Goal: Navigation & Orientation: Find specific page/section

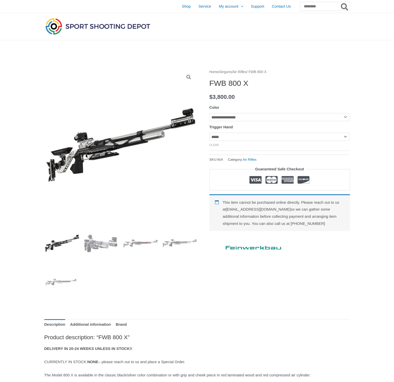
click at [278, 119] on select "**********" at bounding box center [279, 117] width 141 height 8
click at [108, 27] on img at bounding box center [97, 26] width 107 height 19
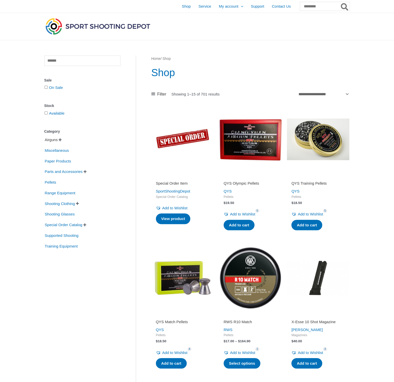
click at [56, 141] on span "Airguns" at bounding box center [51, 139] width 14 height 9
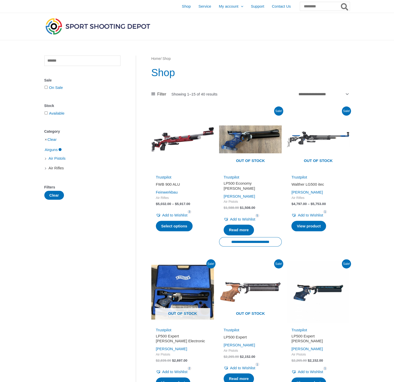
click at [60, 169] on span "Air Rifles" at bounding box center [56, 168] width 16 height 9
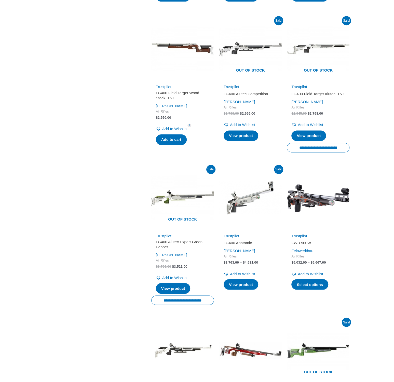
scroll to position [407, 0]
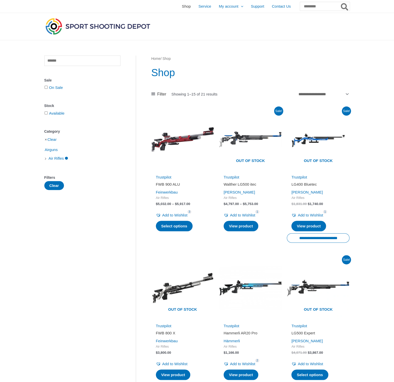
click at [182, 5] on span "Shop" at bounding box center [186, 6] width 9 height 13
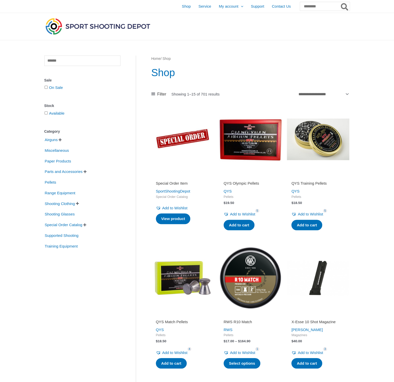
click at [86, 225] on span "" at bounding box center [84, 225] width 3 height 4
